Goal: Task Accomplishment & Management: Complete application form

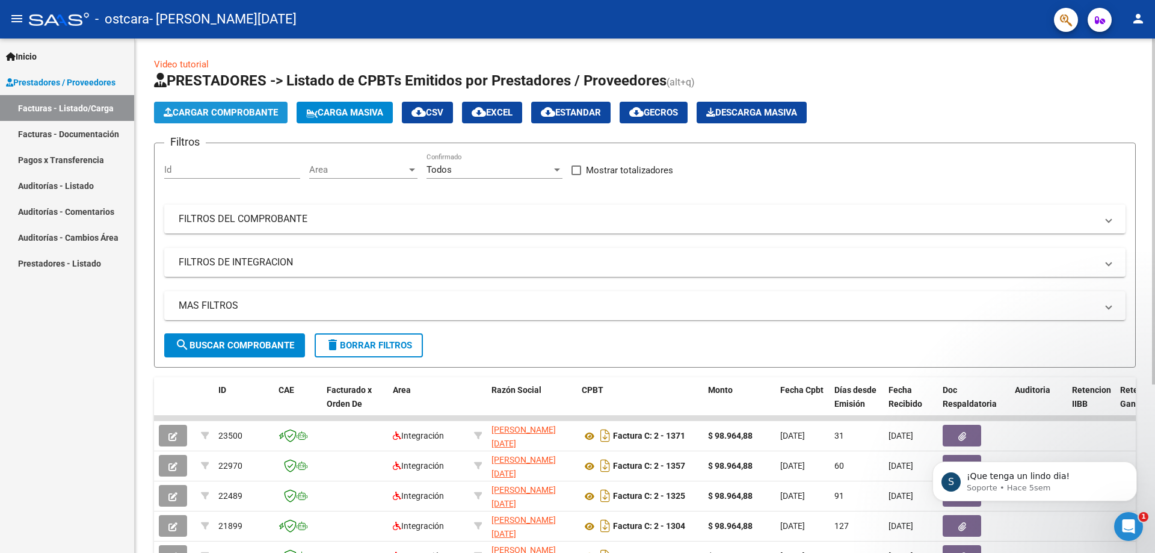
click at [210, 105] on button "Cargar Comprobante" at bounding box center [221, 113] width 134 height 22
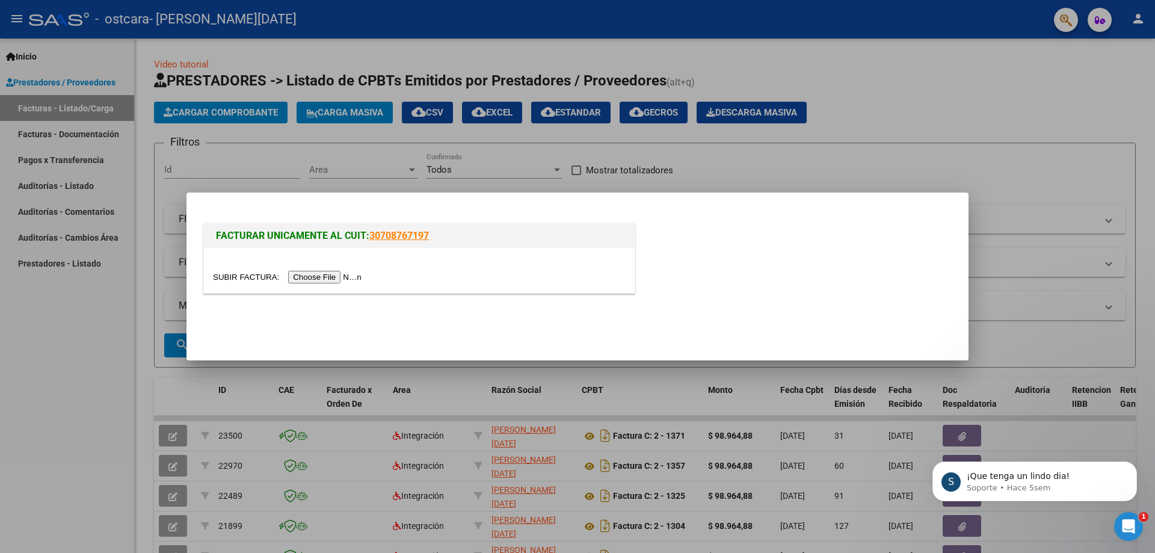
click at [351, 278] on input "file" at bounding box center [289, 277] width 152 height 13
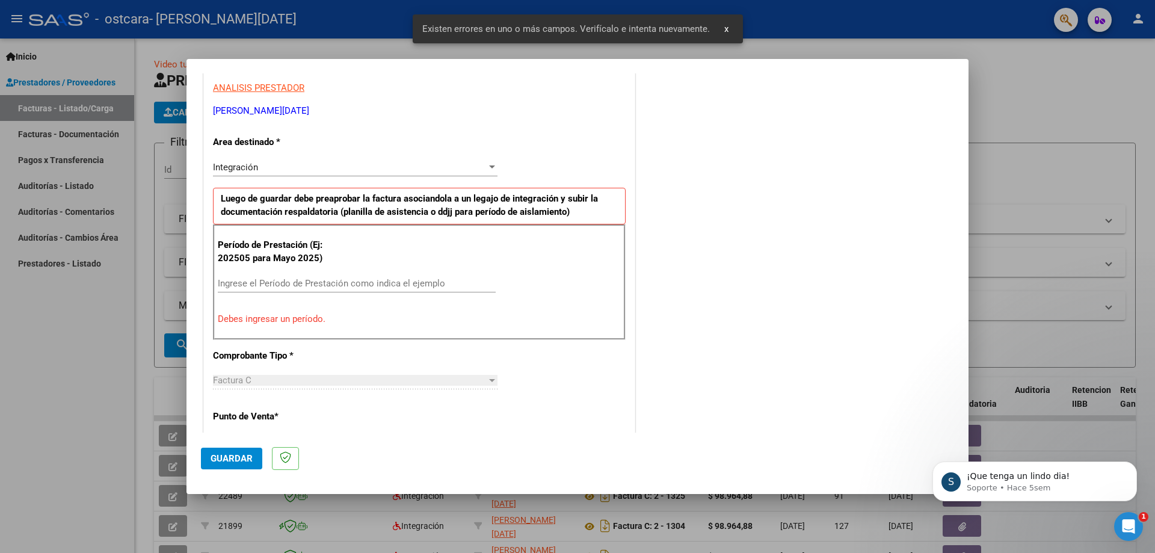
scroll to position [239, 0]
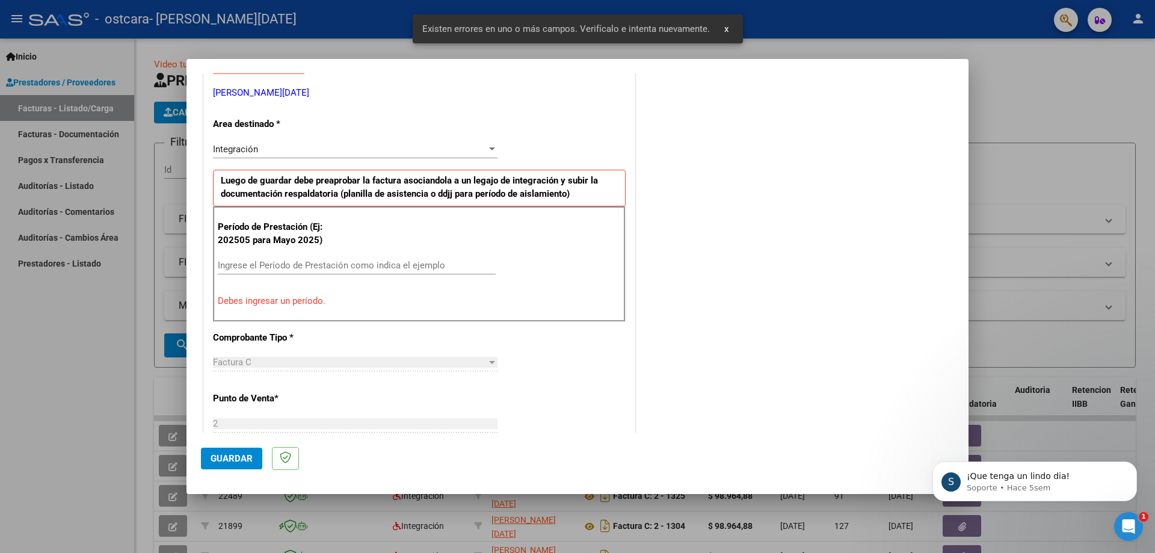
click at [293, 277] on div "Ingrese el Período de Prestación como indica el ejemplo" at bounding box center [357, 270] width 278 height 29
click at [247, 269] on input "Ingrese el Período de Prestación como indica el ejemplo" at bounding box center [357, 265] width 278 height 11
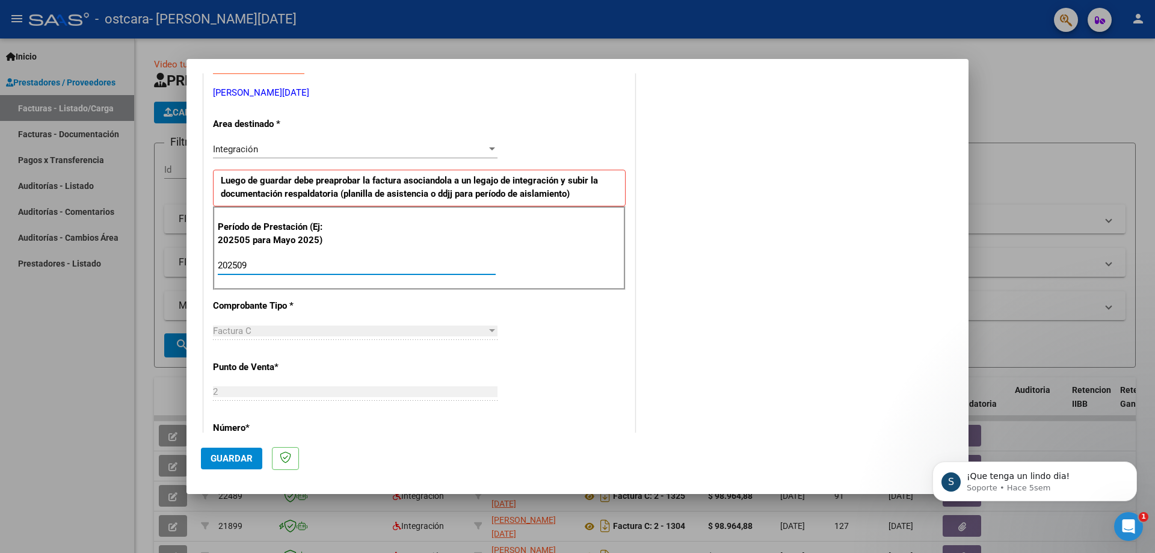
type input "202509"
click at [383, 330] on div "Factura C" at bounding box center [350, 330] width 274 height 11
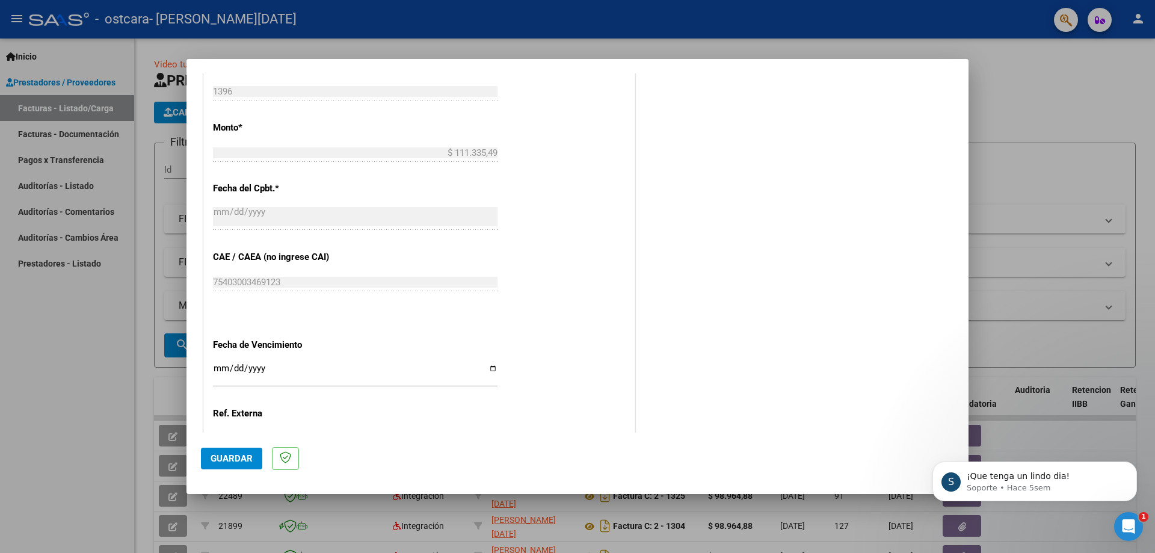
scroll to position [661, 0]
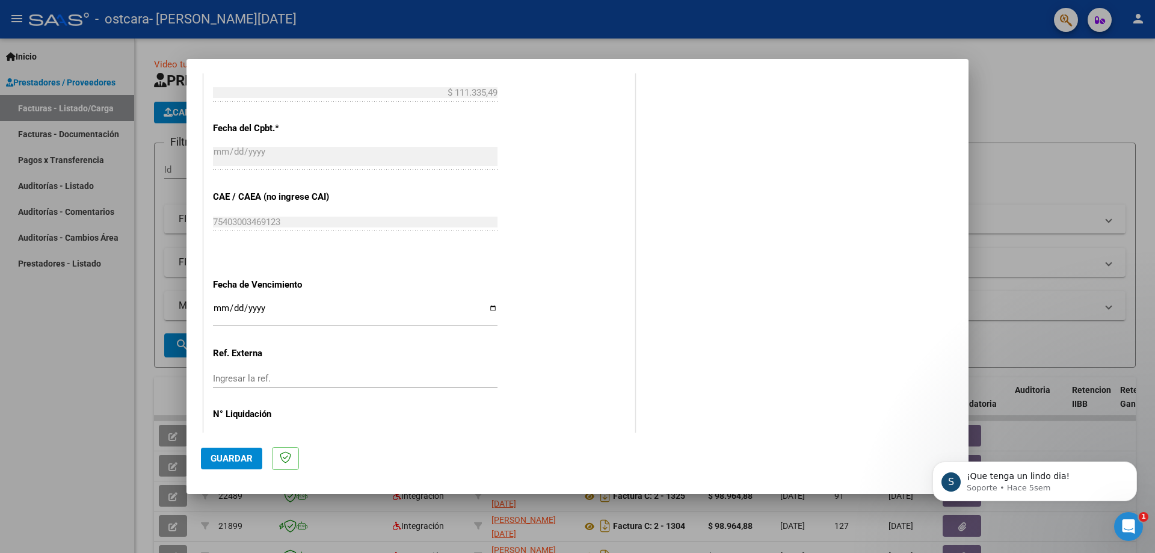
click at [242, 463] on span "Guardar" at bounding box center [232, 458] width 42 height 11
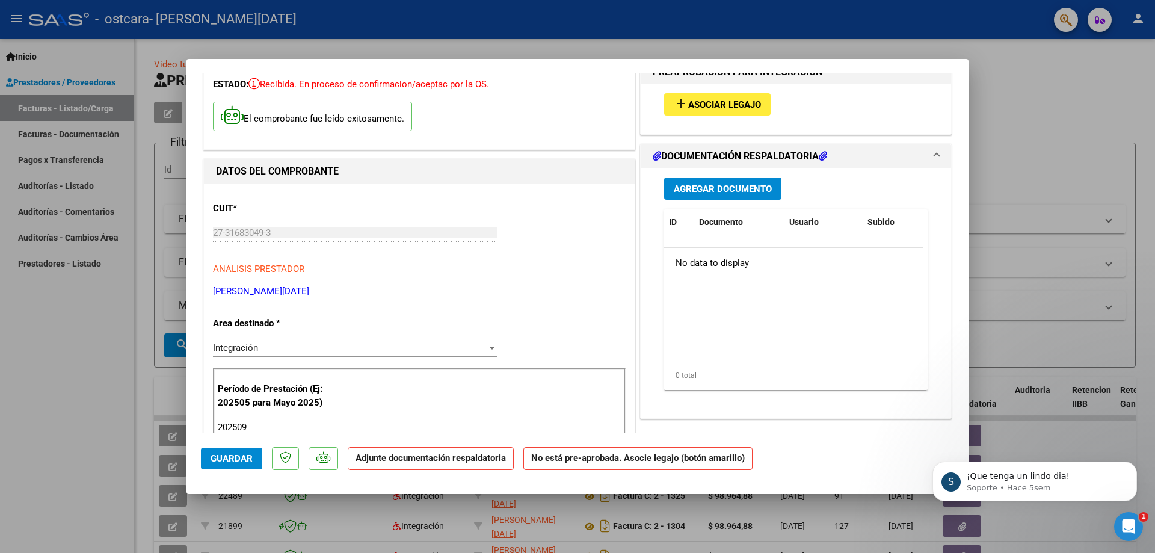
scroll to position [0, 0]
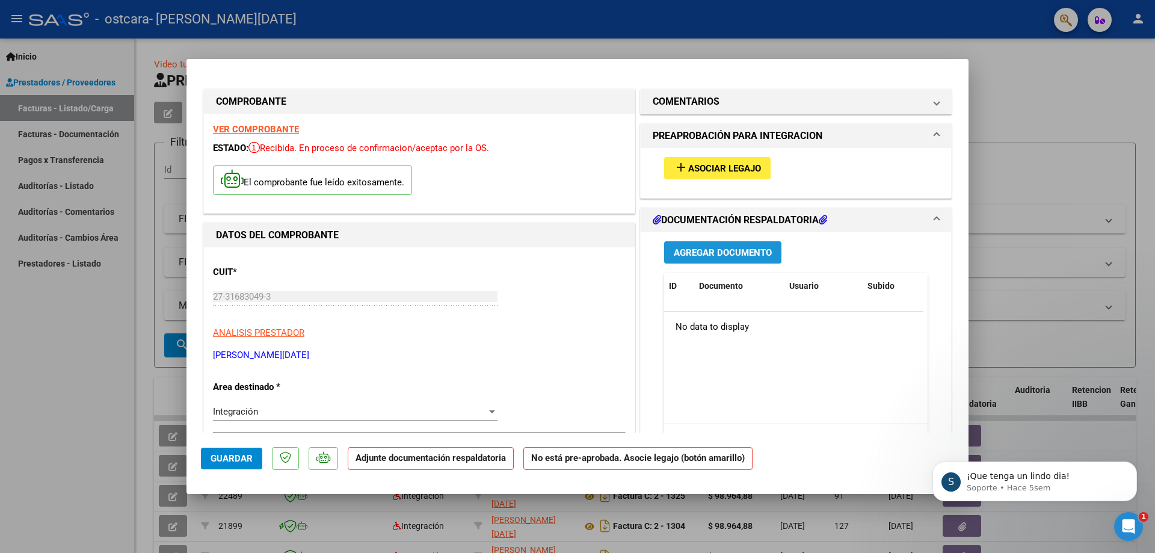
click at [690, 248] on span "Agregar Documento" at bounding box center [723, 252] width 98 height 11
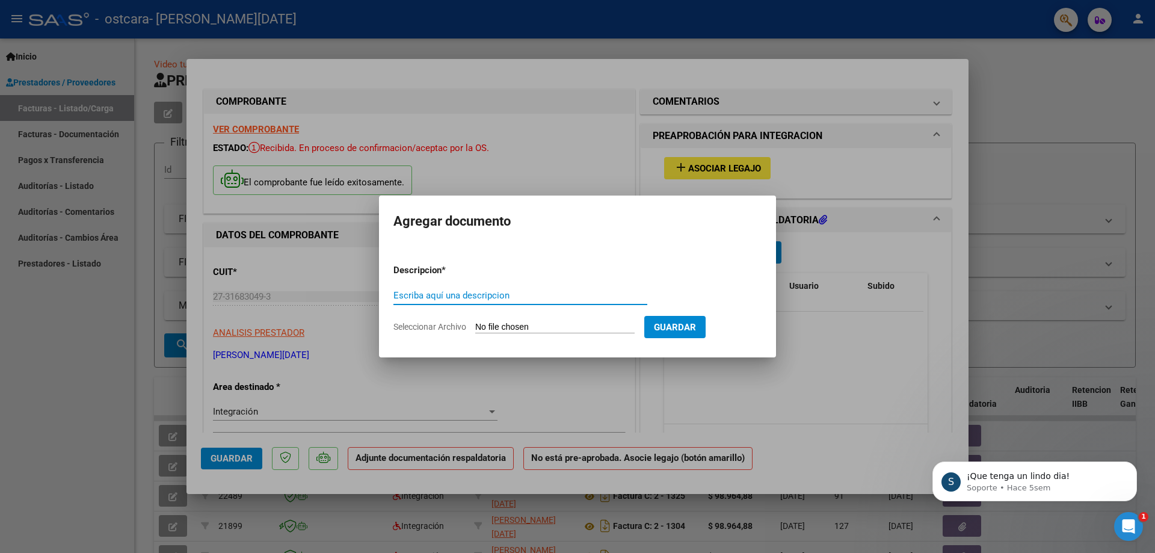
click at [523, 300] on input "Escriba aquí una descripcion" at bounding box center [520, 295] width 254 height 11
type input "PLANILLA ASISTENCIA"
click at [423, 325] on span "Seleccionar Archivo" at bounding box center [429, 327] width 73 height 10
click at [475, 325] on input "Seleccionar Archivo" at bounding box center [554, 327] width 159 height 11
type input "C:\fakepath\basti sept asistencia.jfif"
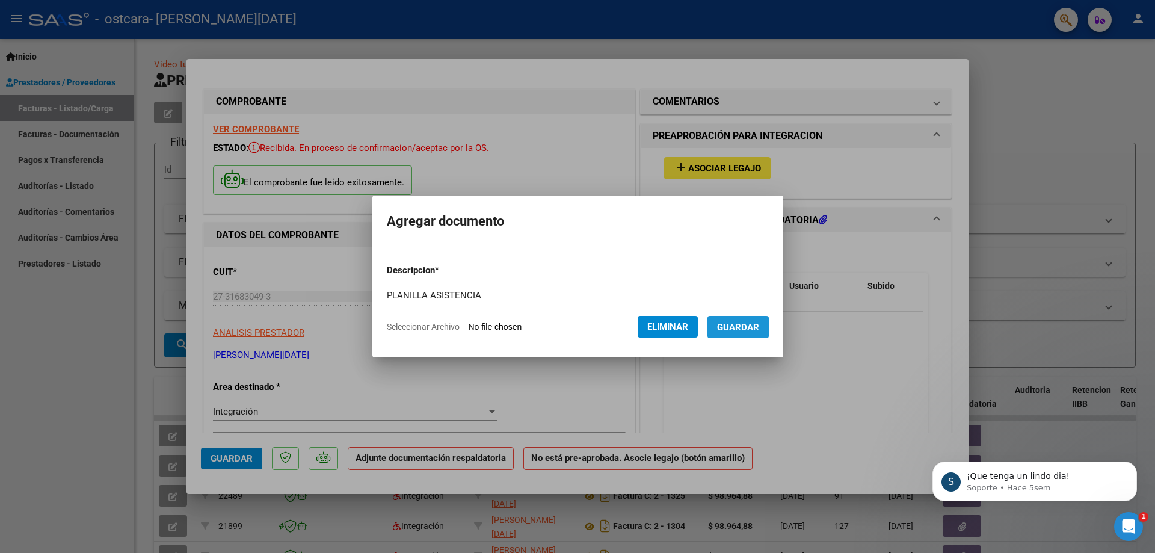
click at [738, 328] on span "Guardar" at bounding box center [738, 327] width 42 height 11
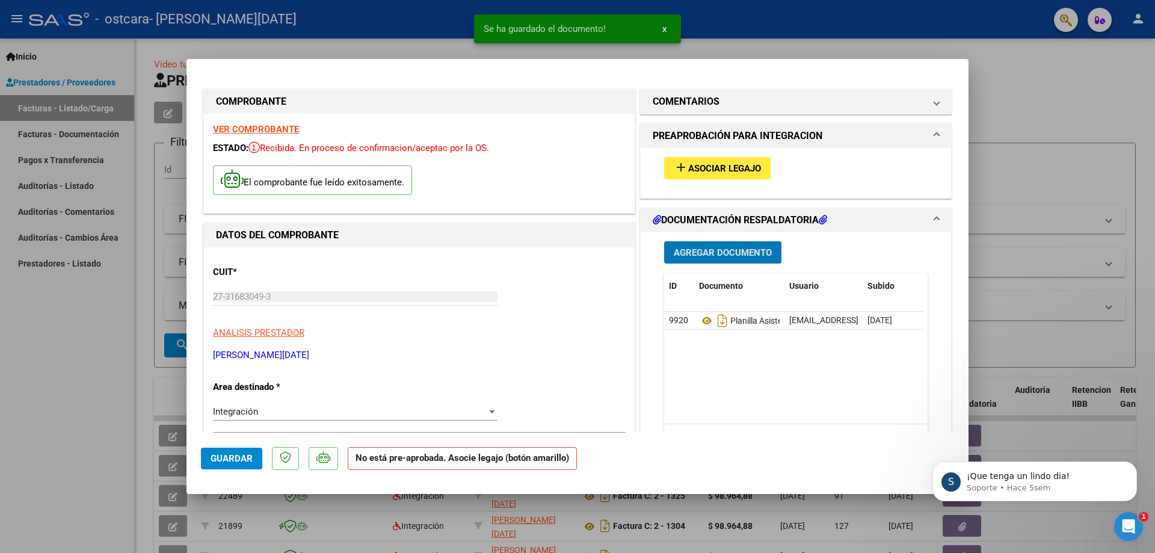
click at [690, 165] on span "Asociar Legajo" at bounding box center [724, 168] width 73 height 11
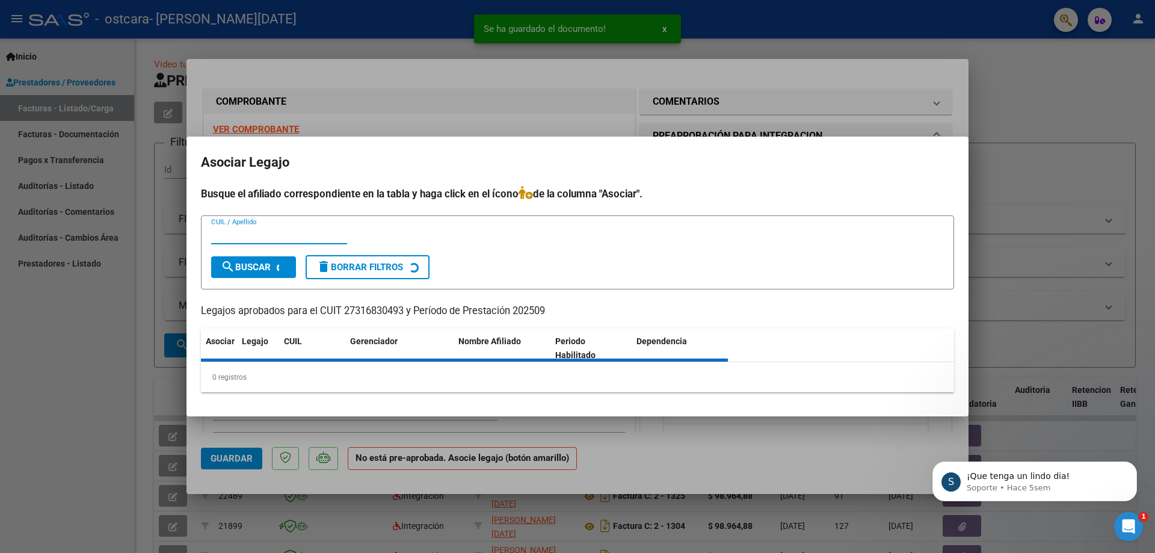
click at [297, 235] on div "CUIL / Apellido" at bounding box center [279, 240] width 136 height 29
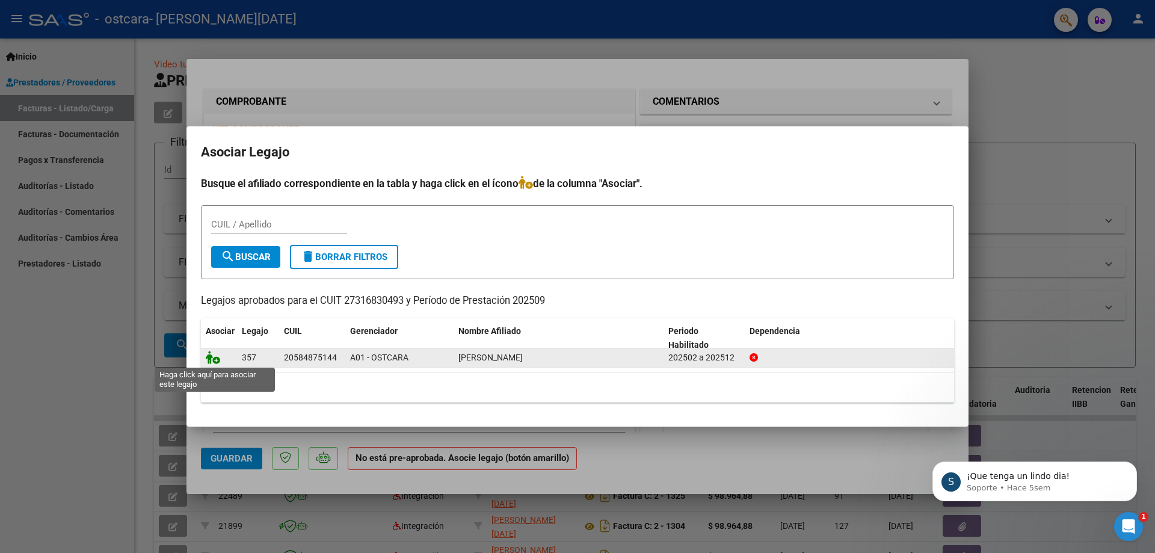
click at [219, 357] on icon at bounding box center [213, 357] width 14 height 13
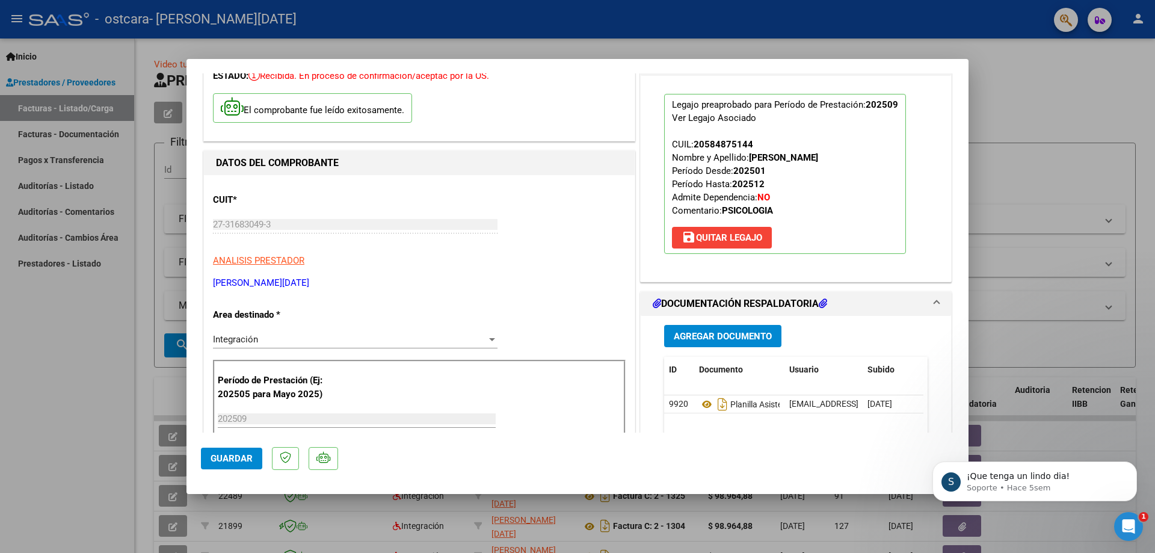
scroll to position [120, 0]
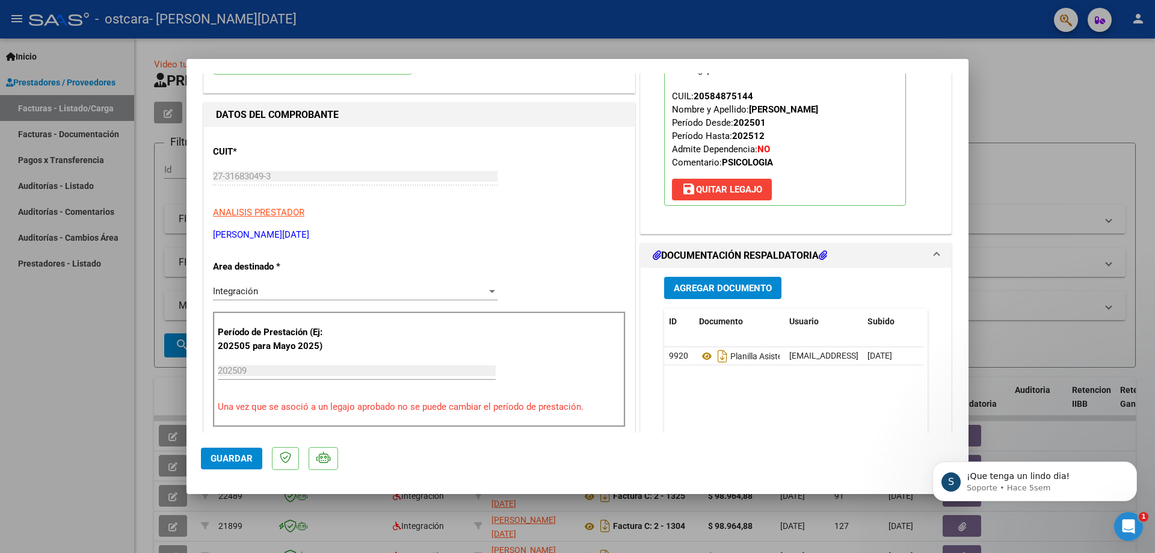
click at [244, 451] on button "Guardar" at bounding box center [231, 459] width 61 height 22
click at [1024, 103] on div at bounding box center [577, 276] width 1155 height 553
